Goal: Find specific page/section: Find specific page/section

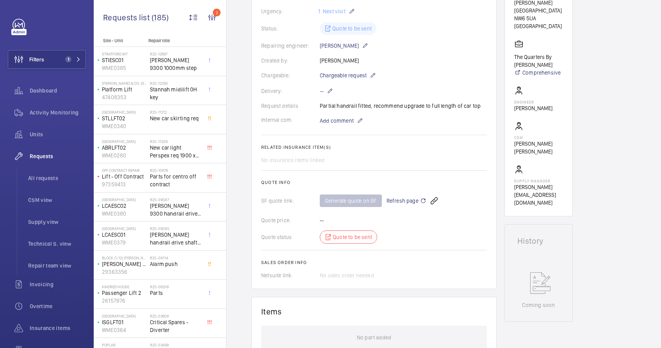
scroll to position [168, 0]
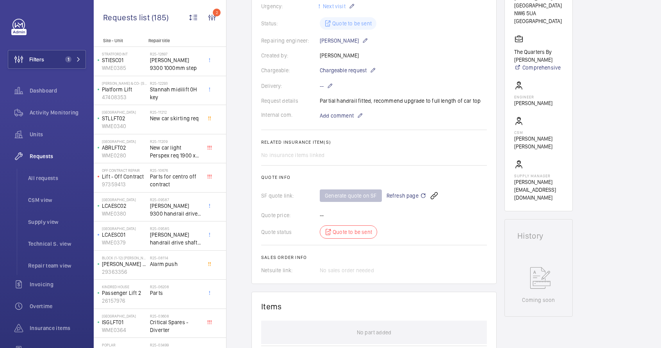
click at [410, 196] on span "Refresh page" at bounding box center [406, 195] width 40 height 9
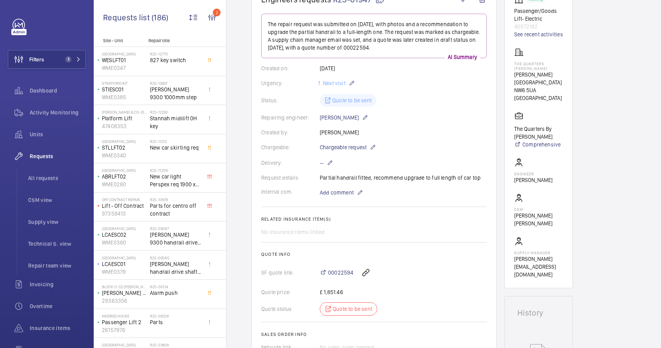
scroll to position [99, 0]
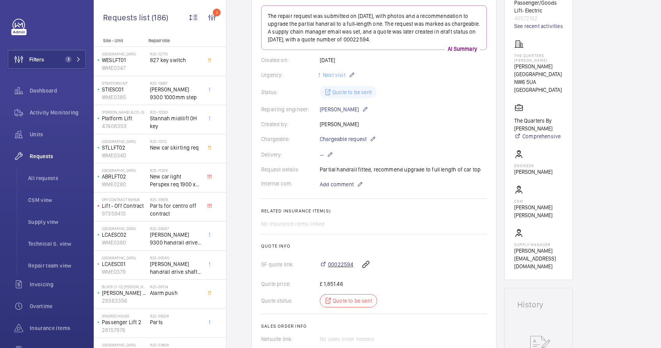
click at [339, 261] on span "00022594" at bounding box center [340, 264] width 25 height 8
click at [361, 167] on div "Request details Partial handrail fitted, recommend upgrade to full length of ca…" at bounding box center [374, 169] width 226 height 8
click at [358, 169] on div "Request details Partial handrail fitted, recommend upgrade to full length of ca…" at bounding box center [374, 169] width 226 height 8
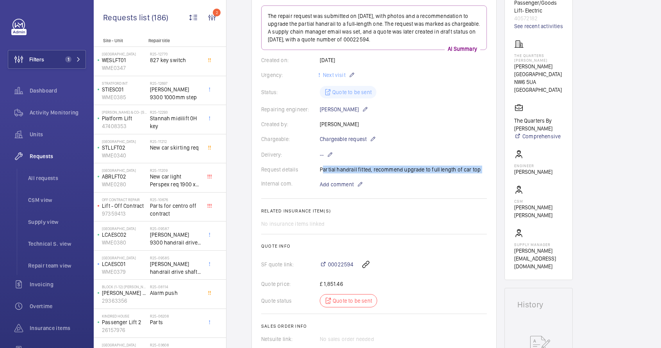
click at [358, 169] on div "Request details Partial handrail fitted, recommend upgrade to full length of ca…" at bounding box center [374, 169] width 226 height 8
click at [45, 177] on span "All requests" at bounding box center [57, 178] width 58 height 8
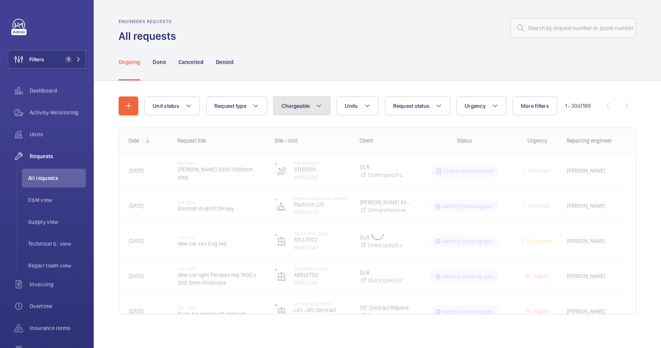
click at [318, 101] on mat-icon at bounding box center [319, 105] width 6 height 9
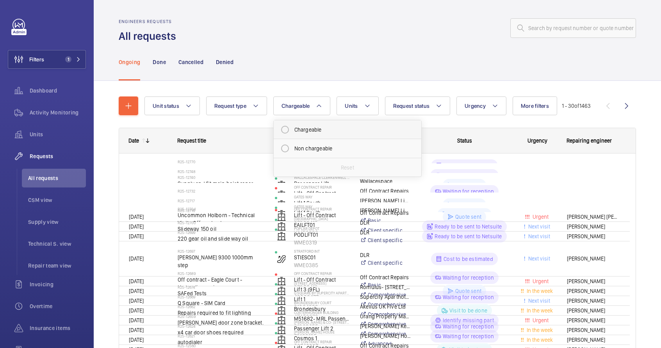
click at [318, 126] on mat-radio-button "Chargeable" at bounding box center [347, 130] width 140 height 16
radio input "true"
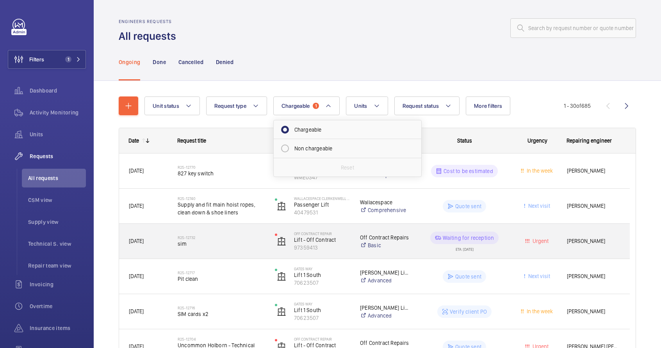
scroll to position [2, 0]
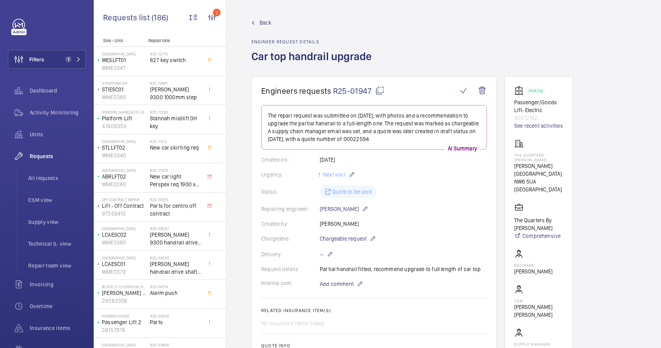
click at [380, 91] on mat-icon at bounding box center [379, 90] width 9 height 9
